Goal: Task Accomplishment & Management: Manage account settings

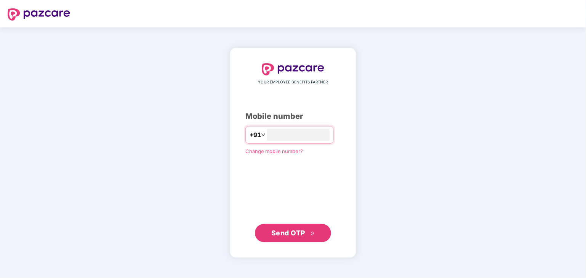
type input "**********"
click at [296, 234] on span "Send OTP" at bounding box center [288, 233] width 34 height 8
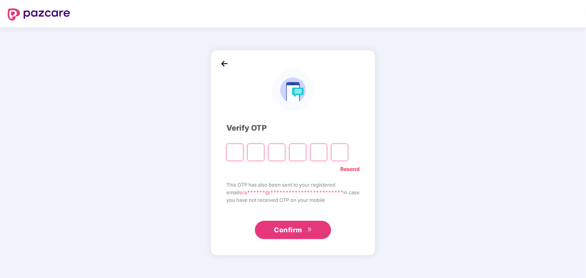
type input "*"
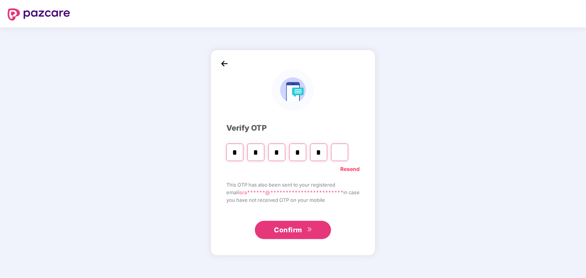
type input "*"
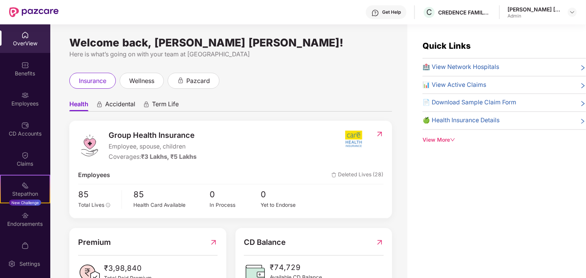
click at [122, 107] on span "Accidental" at bounding box center [120, 105] width 30 height 11
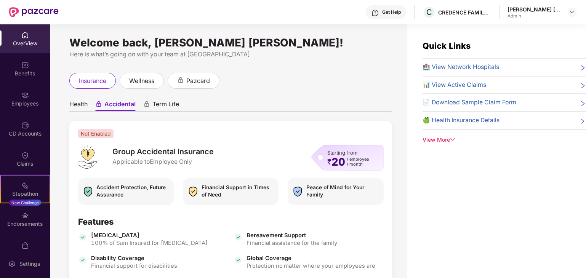
click at [167, 109] on span "Term Life" at bounding box center [165, 105] width 27 height 11
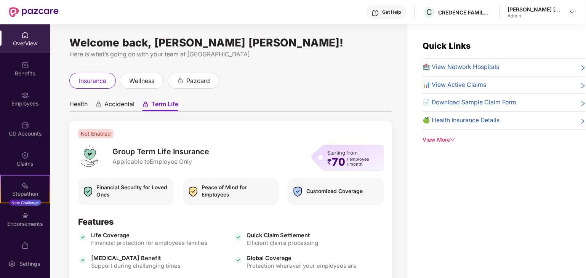
click at [79, 107] on span "Health" at bounding box center [78, 105] width 18 height 11
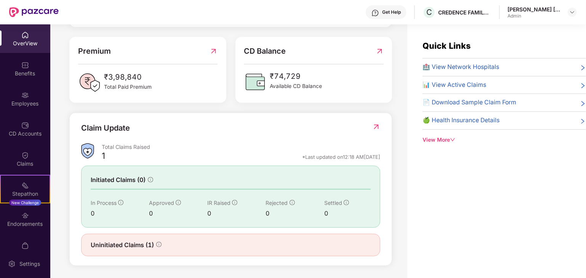
scroll to position [192, 0]
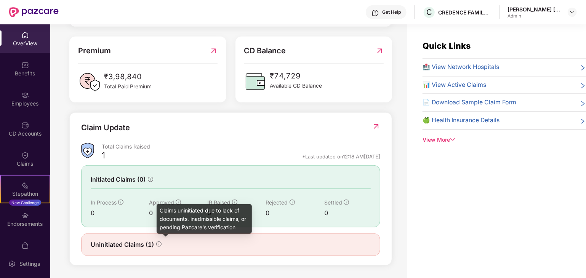
click at [159, 243] on icon "info-circle" at bounding box center [158, 244] width 5 height 5
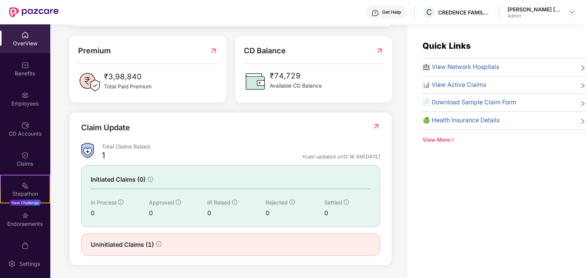
click at [137, 244] on span "Uninitiated Claims (1)" at bounding box center [122, 245] width 63 height 10
click at [131, 148] on div "Total Claims Raised" at bounding box center [241, 146] width 279 height 7
click at [377, 127] on img at bounding box center [376, 127] width 8 height 8
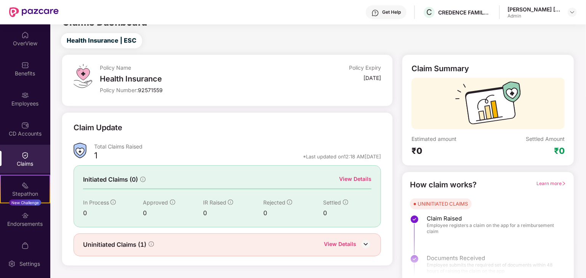
scroll to position [20, 0]
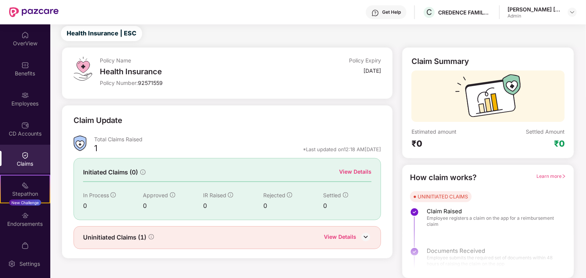
click at [429, 247] on div at bounding box center [487, 246] width 171 height 57
click at [431, 256] on div at bounding box center [487, 246] width 171 height 57
click at [357, 240] on div "View Details" at bounding box center [348, 238] width 48 height 10
click at [366, 237] on img at bounding box center [365, 236] width 11 height 11
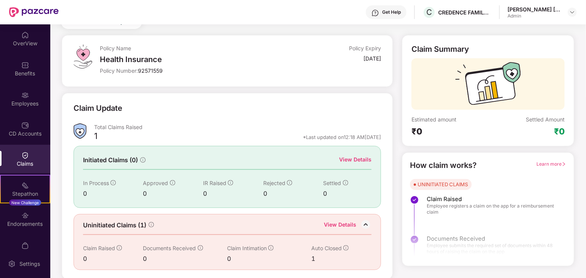
click at [354, 157] on div "View Details" at bounding box center [355, 159] width 32 height 8
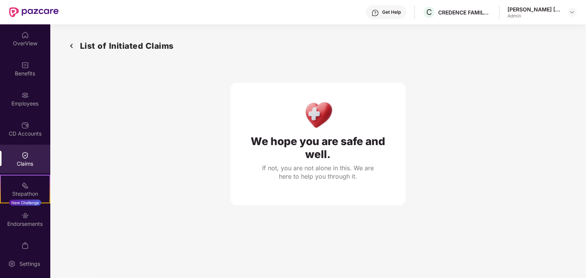
click at [27, 157] on img at bounding box center [25, 156] width 8 height 8
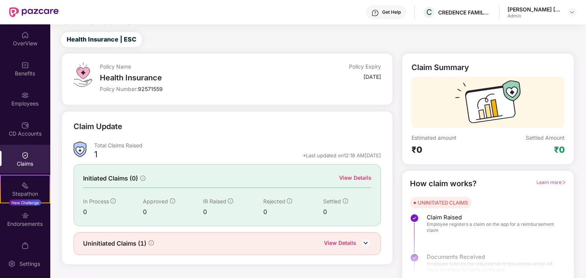
scroll to position [20, 0]
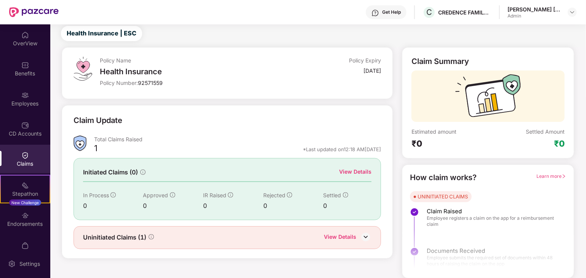
click at [130, 147] on div "1 *Last updated on 12:18 AM, 31 Jan 2025" at bounding box center [237, 151] width 287 height 10
click at [30, 128] on div "CD Accounts" at bounding box center [25, 129] width 50 height 29
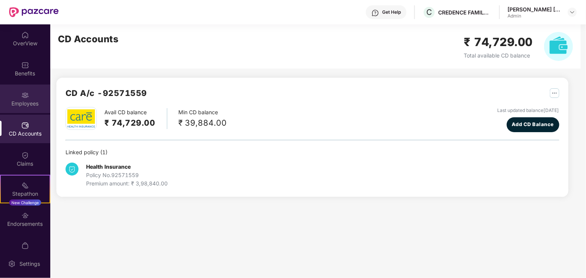
click at [26, 102] on div "Employees" at bounding box center [25, 104] width 50 height 8
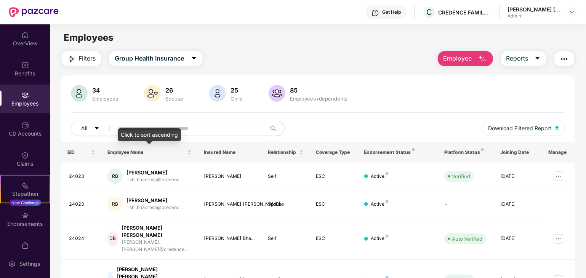
click at [130, 126] on input "text" at bounding box center [187, 128] width 137 height 11
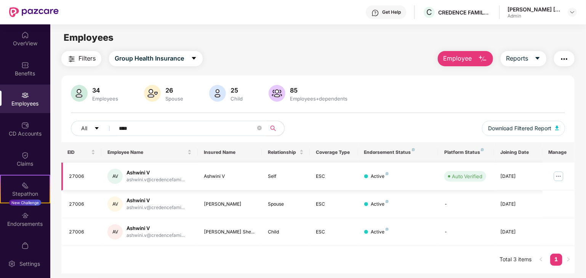
type input "****"
click at [558, 176] on img at bounding box center [559, 176] width 12 height 12
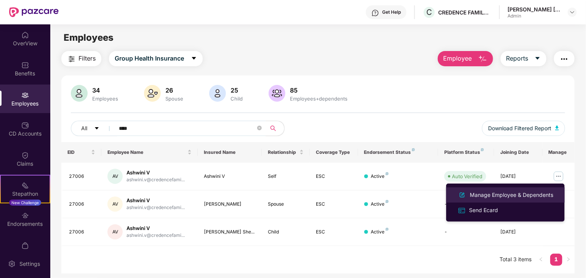
click at [494, 197] on div "Manage Employee & Dependents" at bounding box center [511, 195] width 87 height 8
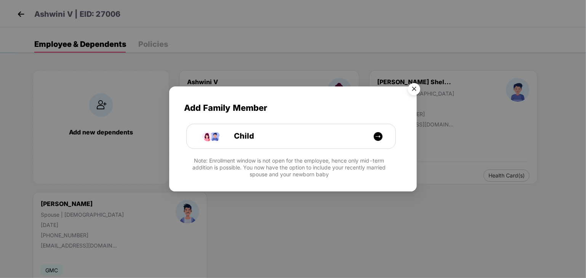
click at [417, 90] on img "Close" at bounding box center [414, 90] width 21 height 21
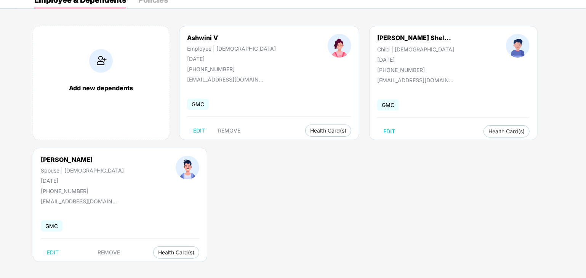
scroll to position [47, 0]
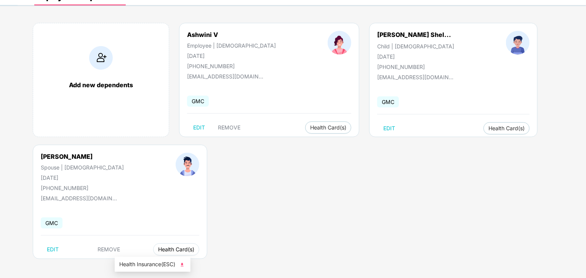
click at [158, 249] on span "Health Card(s)" at bounding box center [176, 250] width 36 height 4
click at [154, 263] on span "Health Insurance(ESC)" at bounding box center [152, 264] width 67 height 8
